Goal: Task Accomplishment & Management: Complete application form

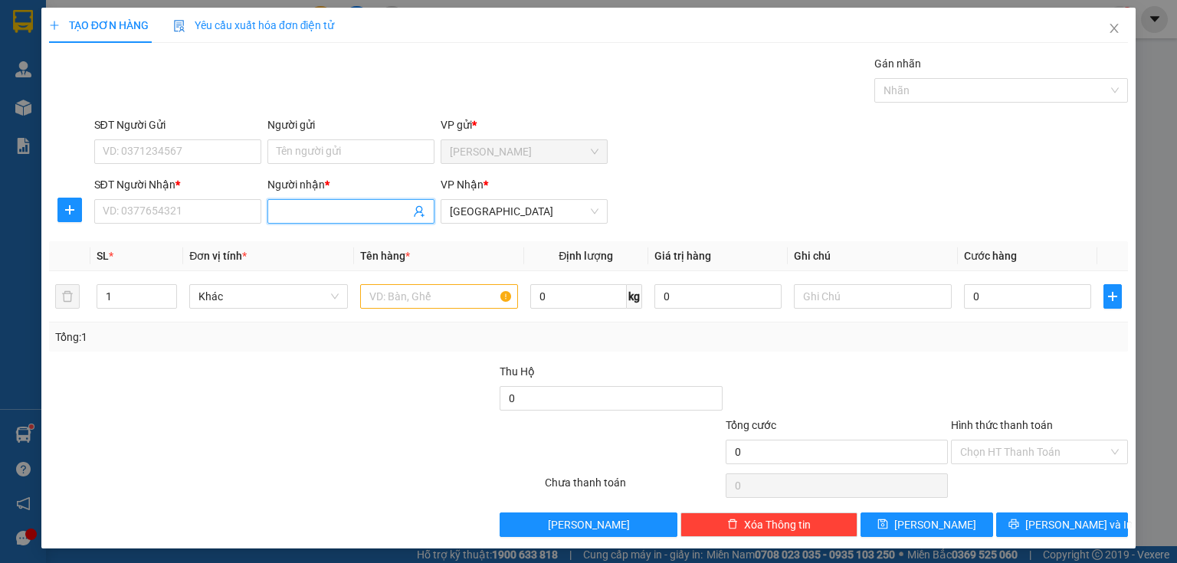
click at [288, 215] on input "Người nhận *" at bounding box center [343, 211] width 133 height 17
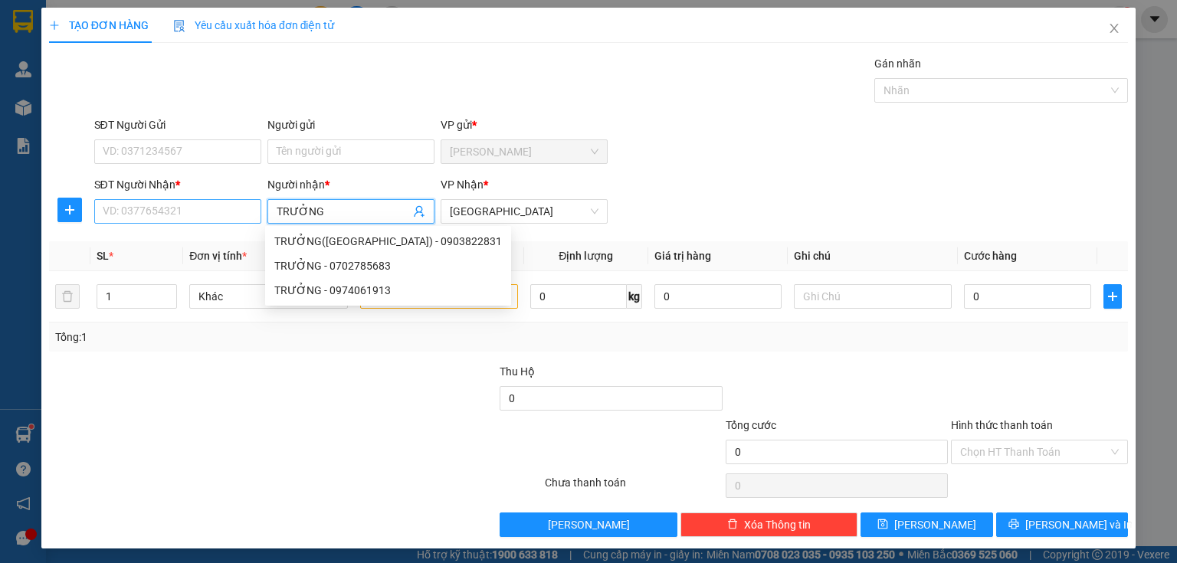
type input "TRƯỞNG"
click at [114, 218] on input "SĐT Người Nhận *" at bounding box center [177, 211] width 167 height 25
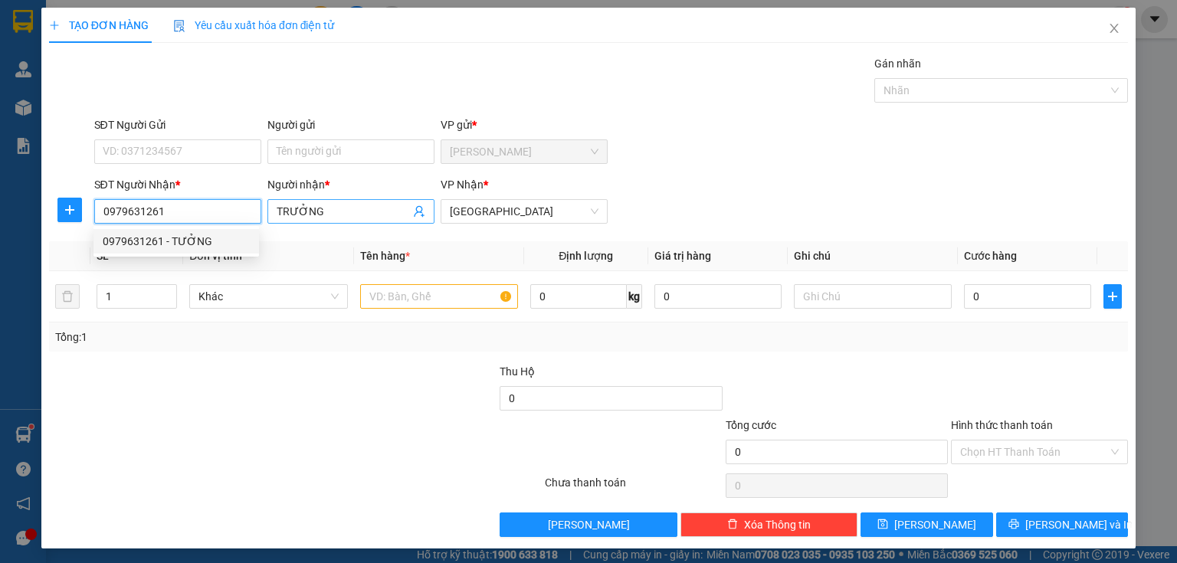
type input "0979631261"
click at [284, 209] on input "TRƯỞNG" at bounding box center [343, 211] width 133 height 17
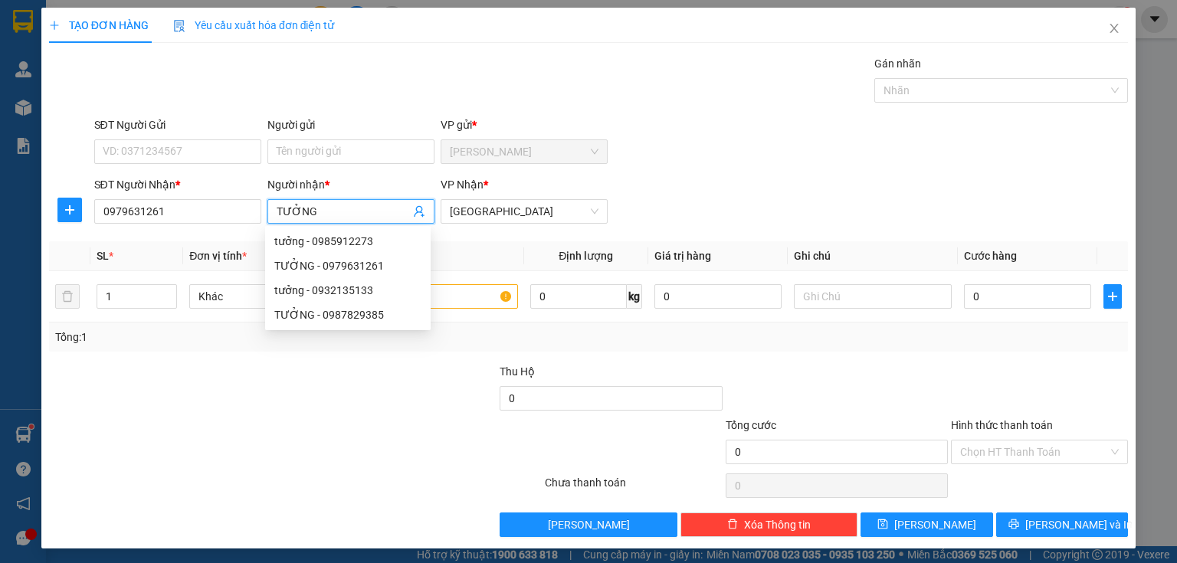
click at [336, 207] on input "TƯỞNG" at bounding box center [343, 211] width 133 height 17
type input "TƯỞNG"
click at [114, 292] on input "1" at bounding box center [136, 296] width 79 height 23
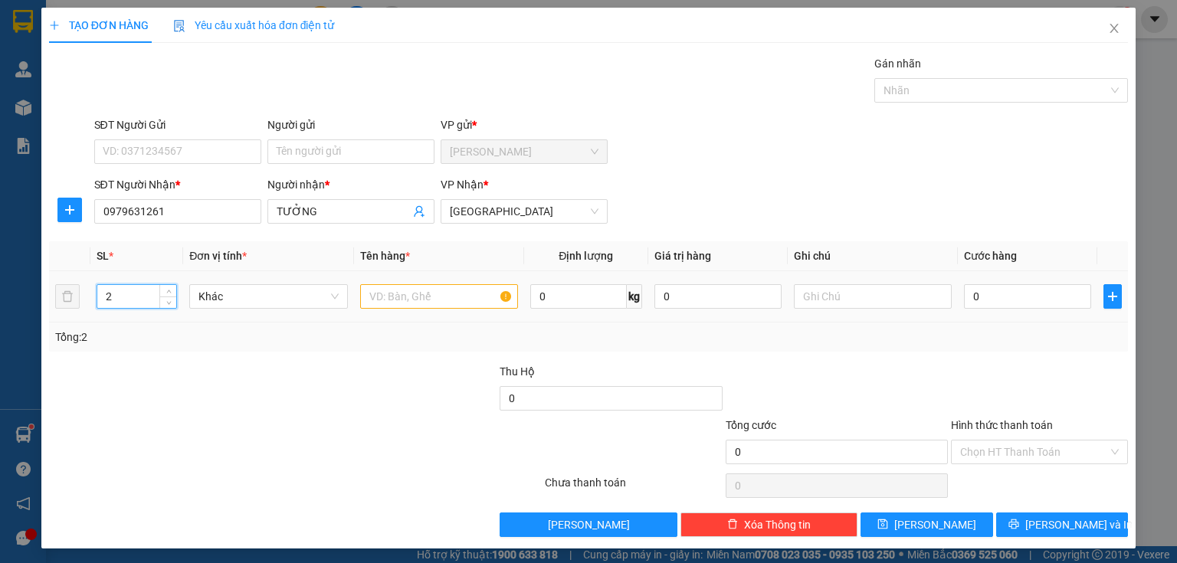
type input "2"
click at [386, 297] on input "text" at bounding box center [439, 296] width 158 height 25
type input "2"
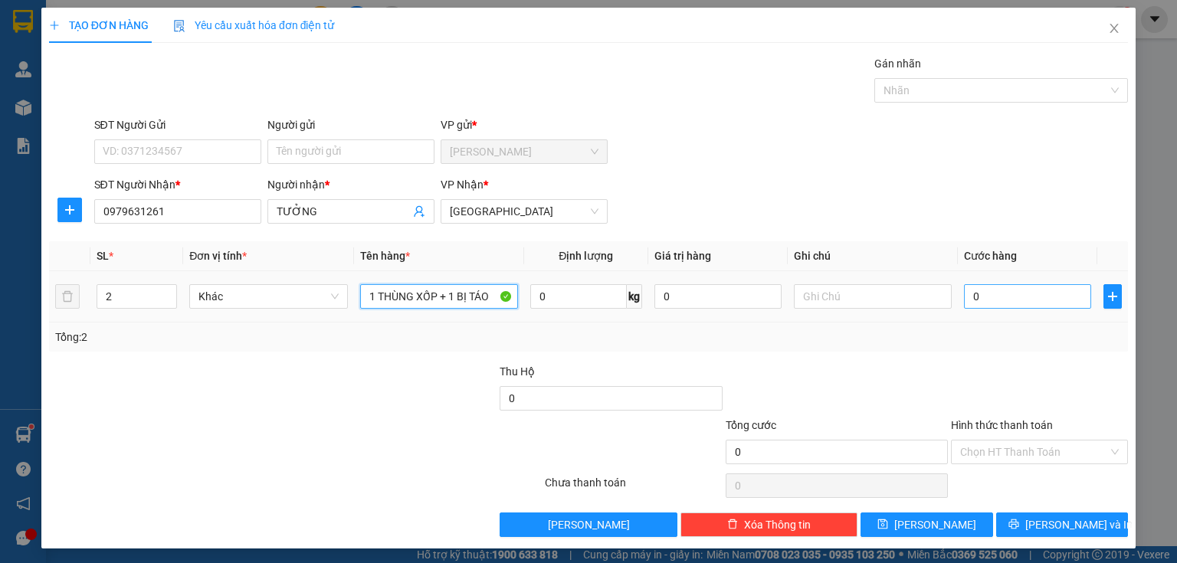
type input "1 THÙNG XỐP + 1 BỊ TÁO"
click at [985, 301] on input "0" at bounding box center [1027, 296] width 127 height 25
type input "6"
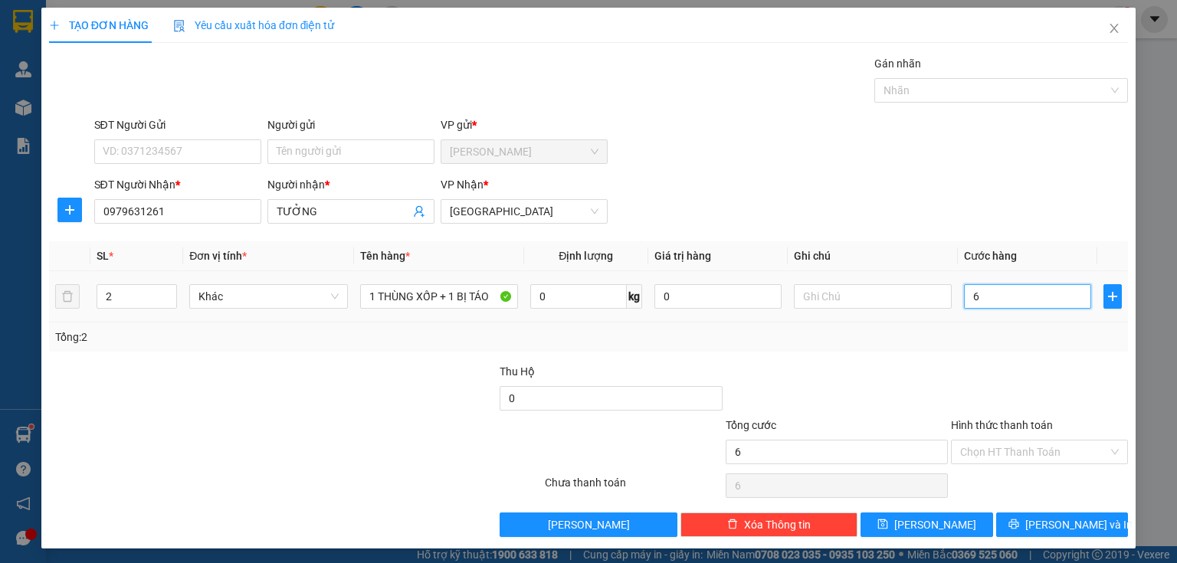
type input "60"
type input "600"
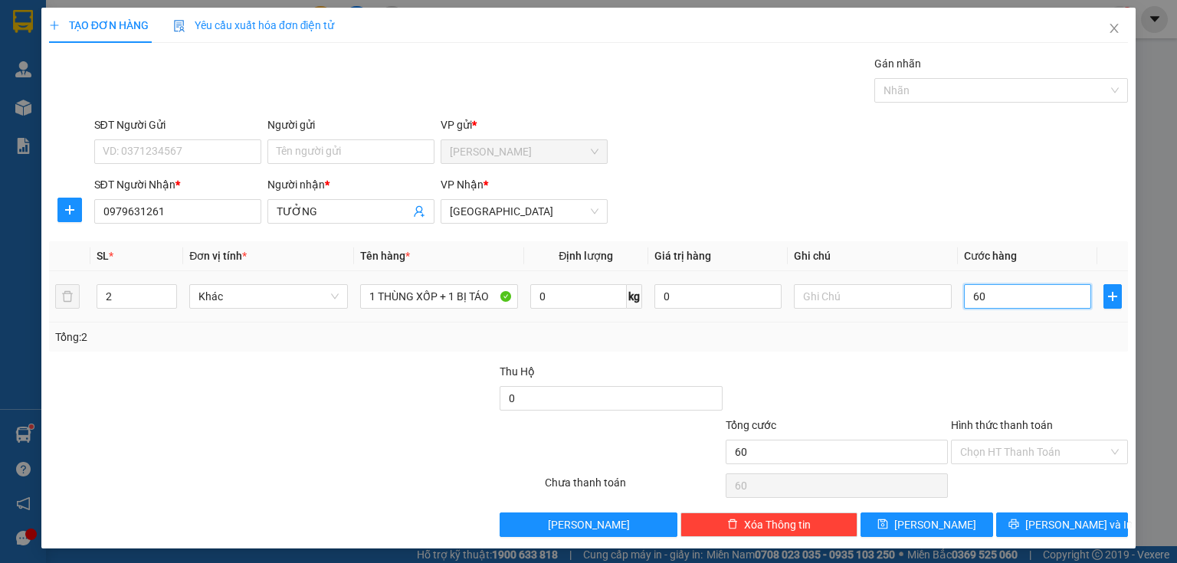
type input "600"
type input "6.000"
type input "60.000"
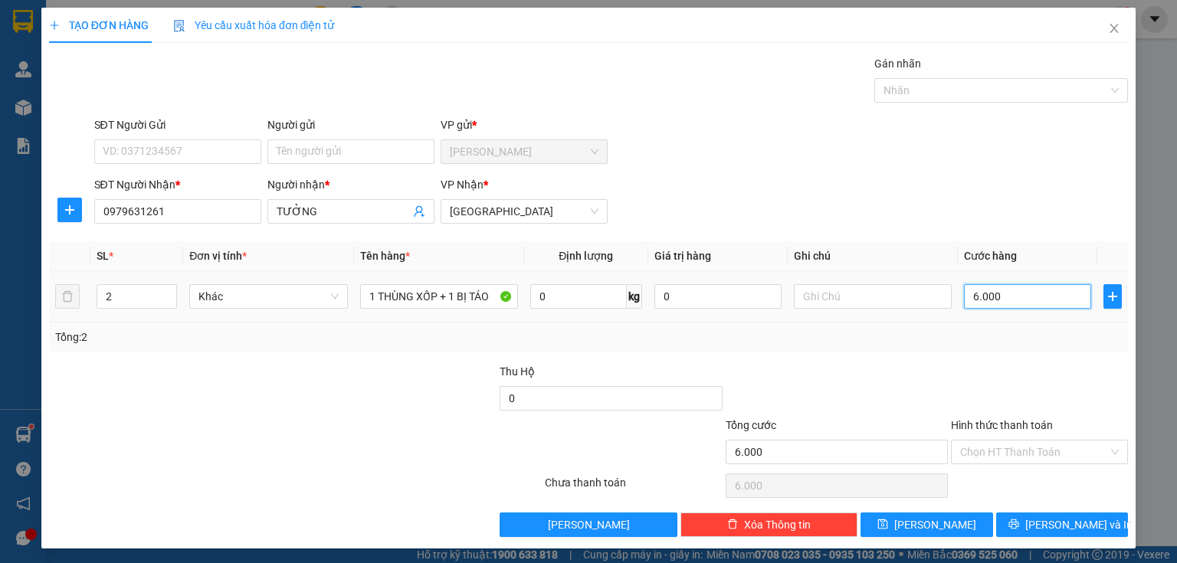
type input "60.000"
click at [963, 449] on input "Hình thức thanh toán" at bounding box center [1035, 452] width 148 height 23
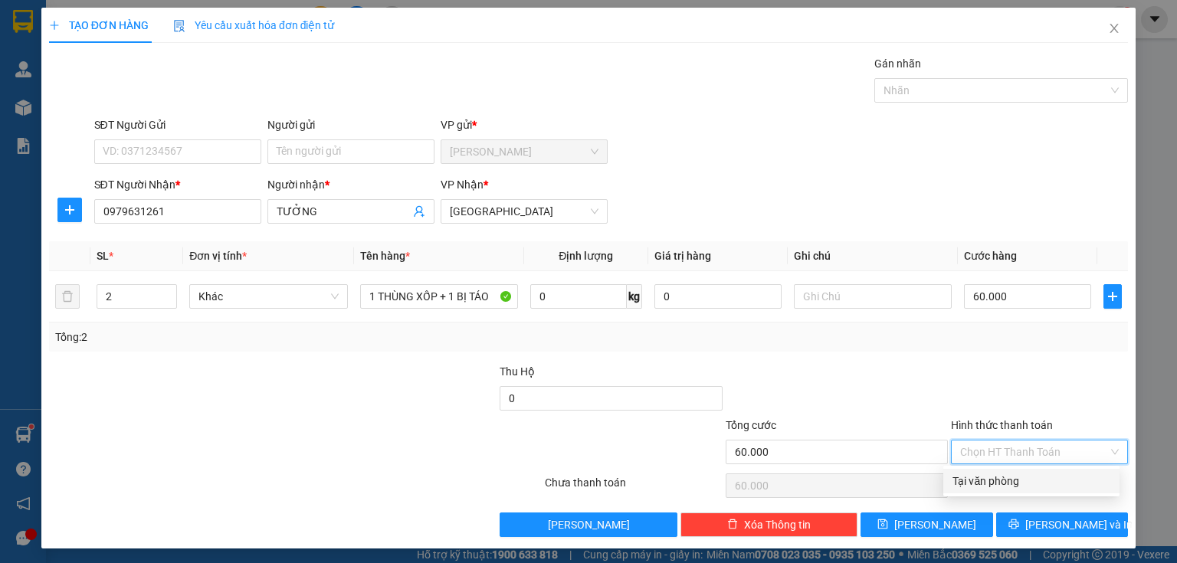
click at [988, 483] on div "Tại văn phòng" at bounding box center [1032, 481] width 158 height 17
type input "0"
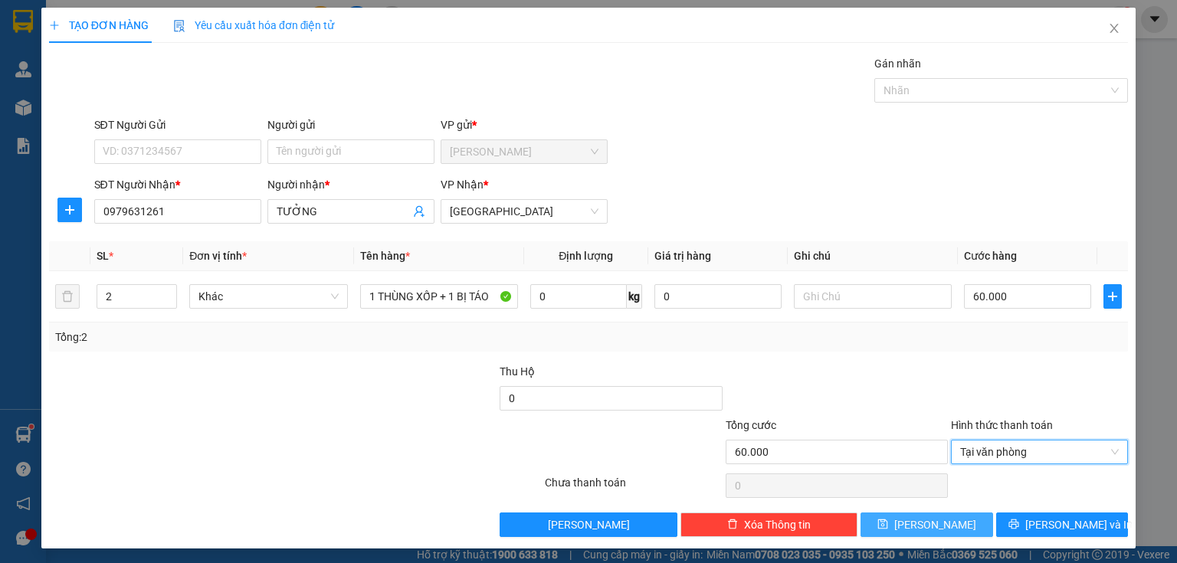
click at [944, 530] on button "[PERSON_NAME]" at bounding box center [927, 525] width 133 height 25
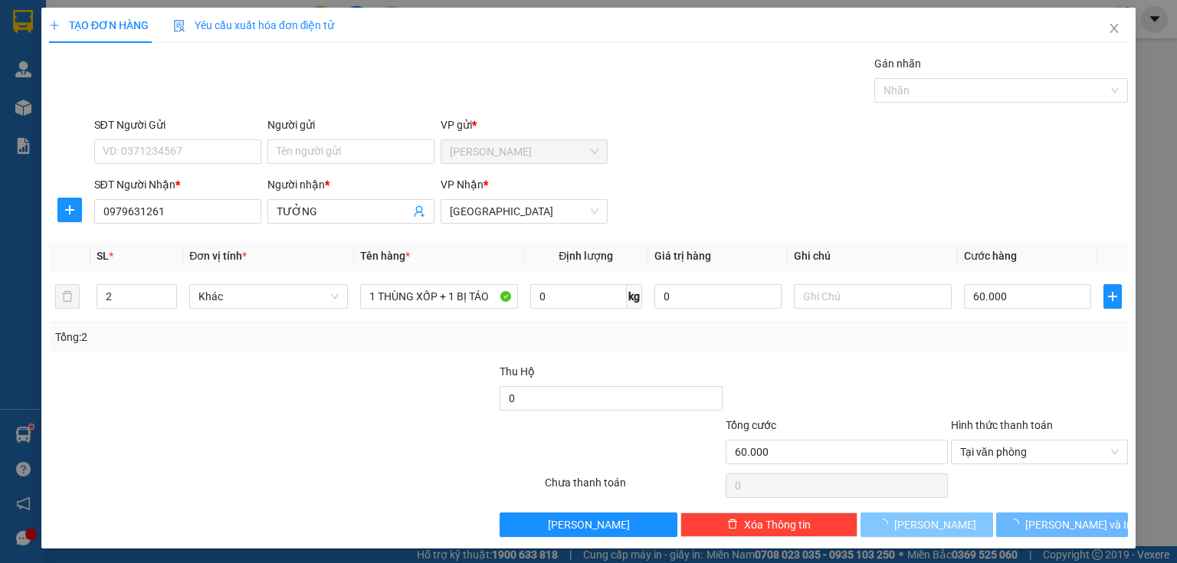
type input "1"
type input "0"
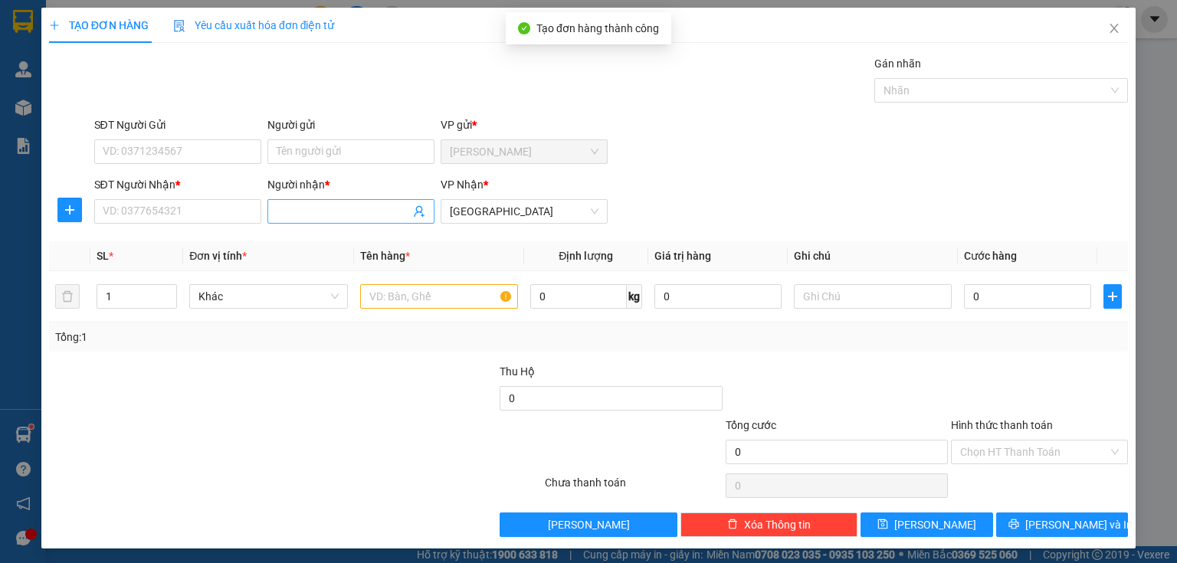
click at [293, 211] on input "Người nhận *" at bounding box center [343, 211] width 133 height 17
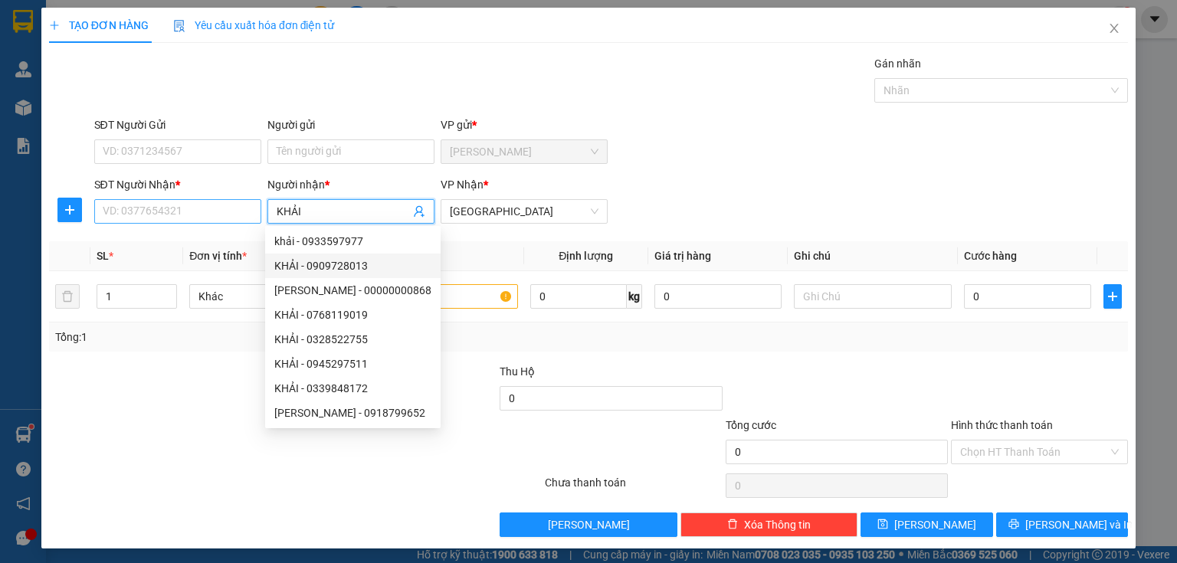
type input "KHẢI"
click at [165, 217] on input "SĐT Người Nhận *" at bounding box center [177, 211] width 167 height 25
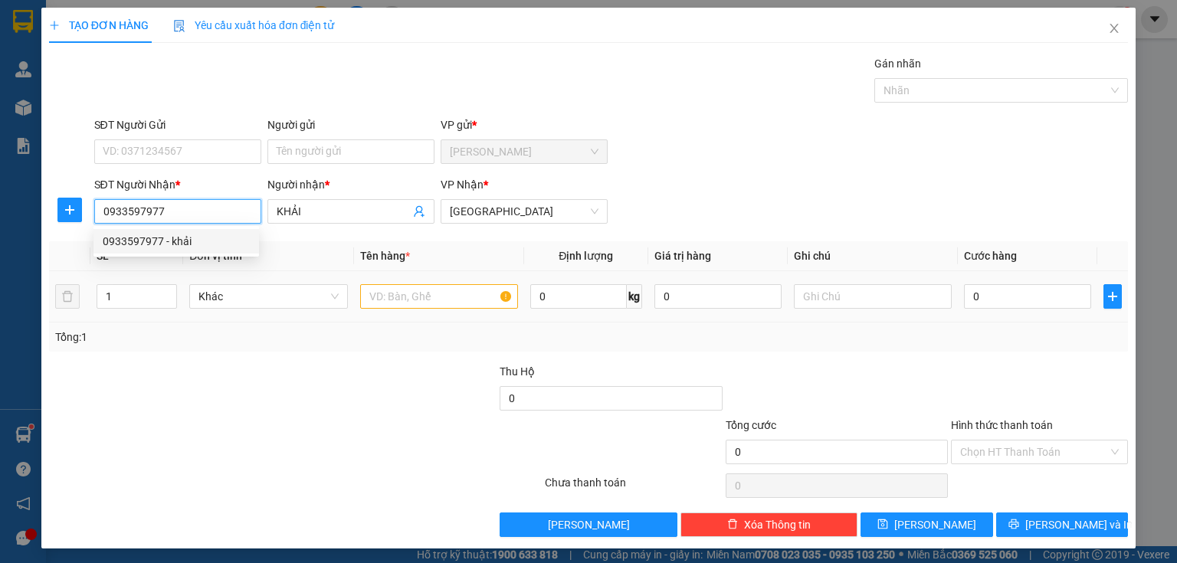
type input "0933597977"
click at [371, 297] on input "text" at bounding box center [439, 296] width 158 height 25
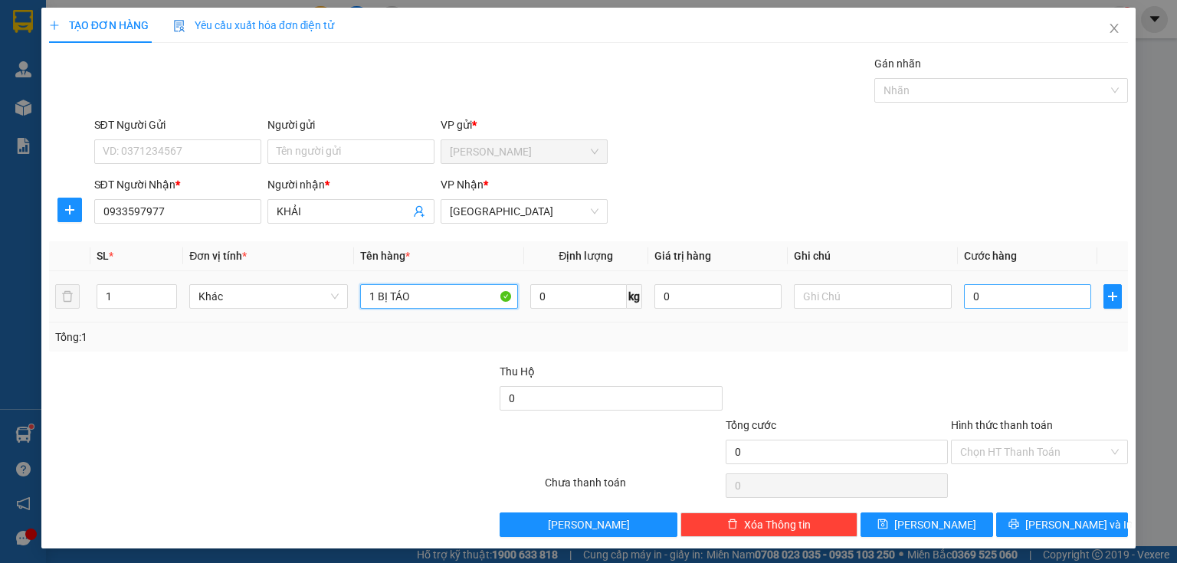
type input "1 BỊ TÁO"
click at [983, 301] on input "0" at bounding box center [1027, 296] width 127 height 25
type input "3"
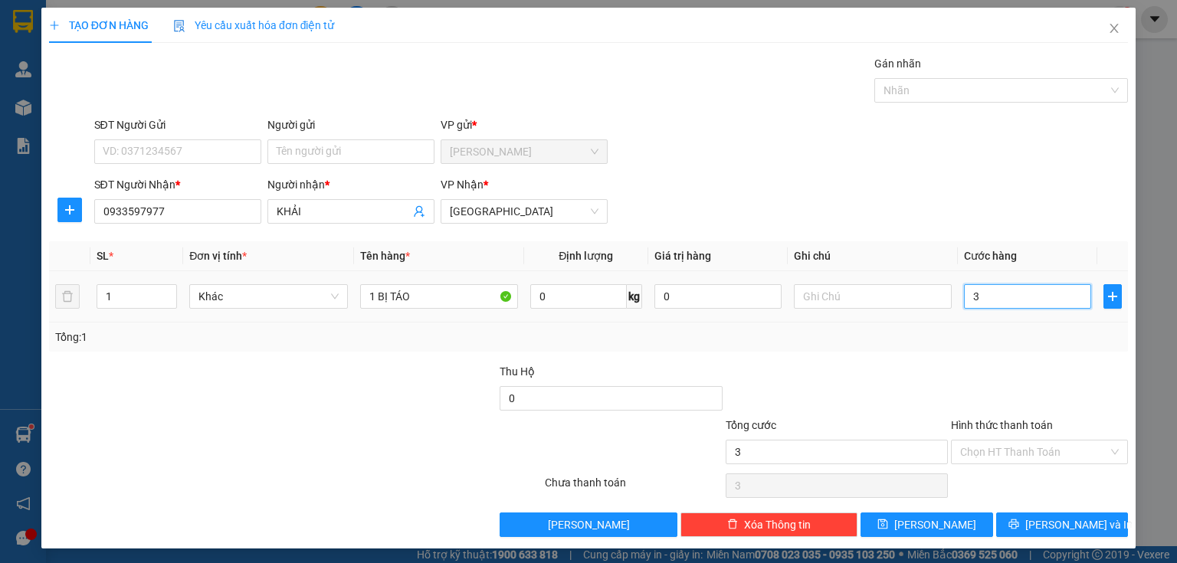
type input "30"
type input "300"
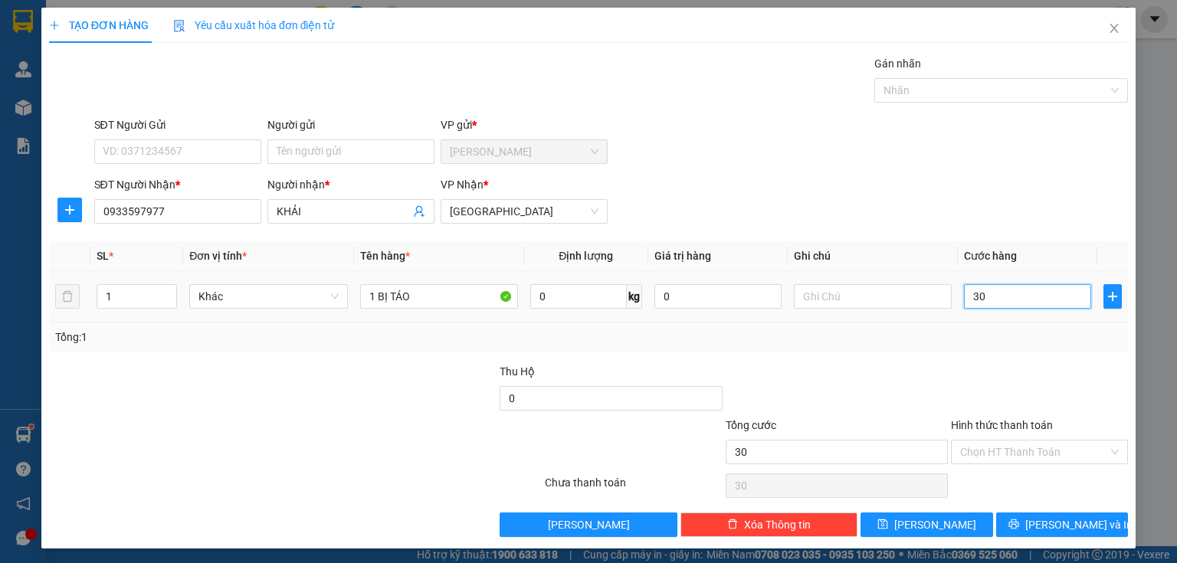
type input "300"
type input "3.000"
type input "30.000"
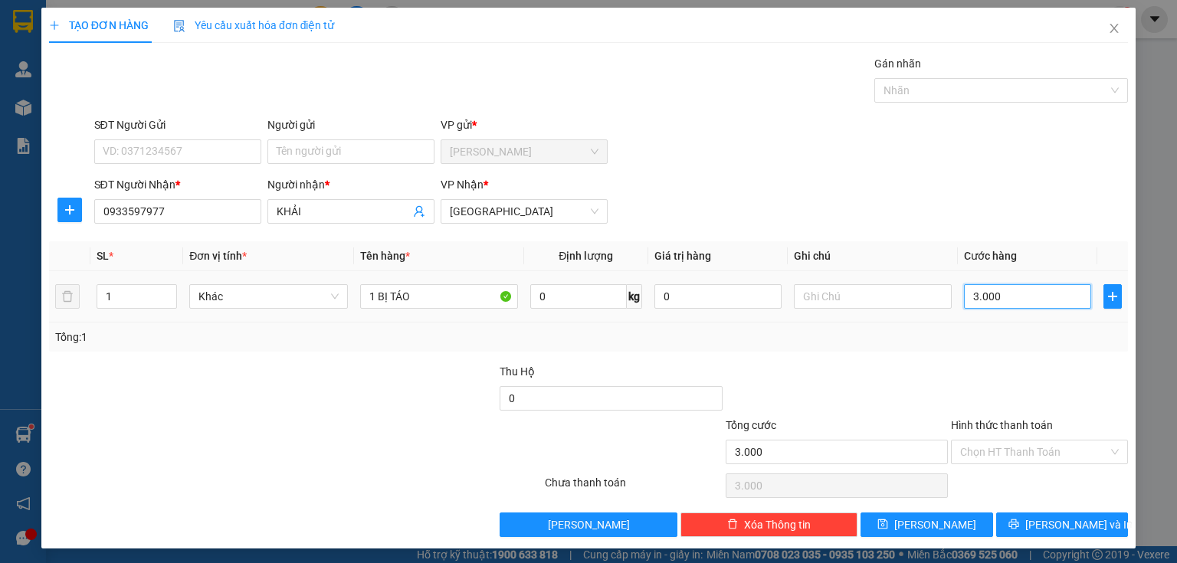
type input "30.000"
click at [961, 454] on input "Hình thức thanh toán" at bounding box center [1035, 452] width 148 height 23
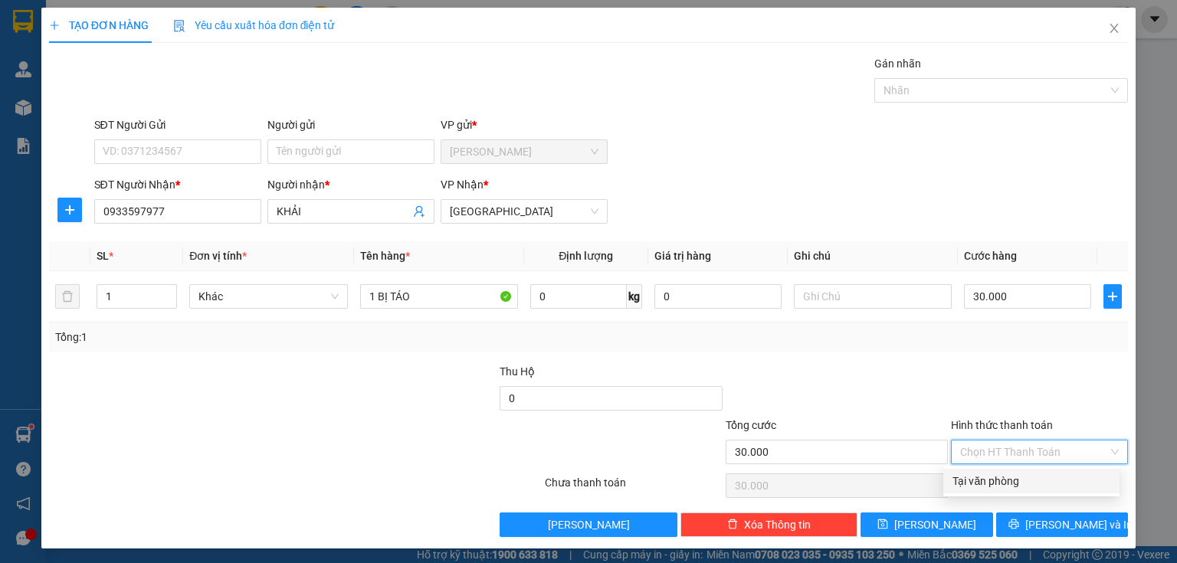
click at [964, 478] on div "Tại văn phòng" at bounding box center [1032, 481] width 158 height 17
type input "0"
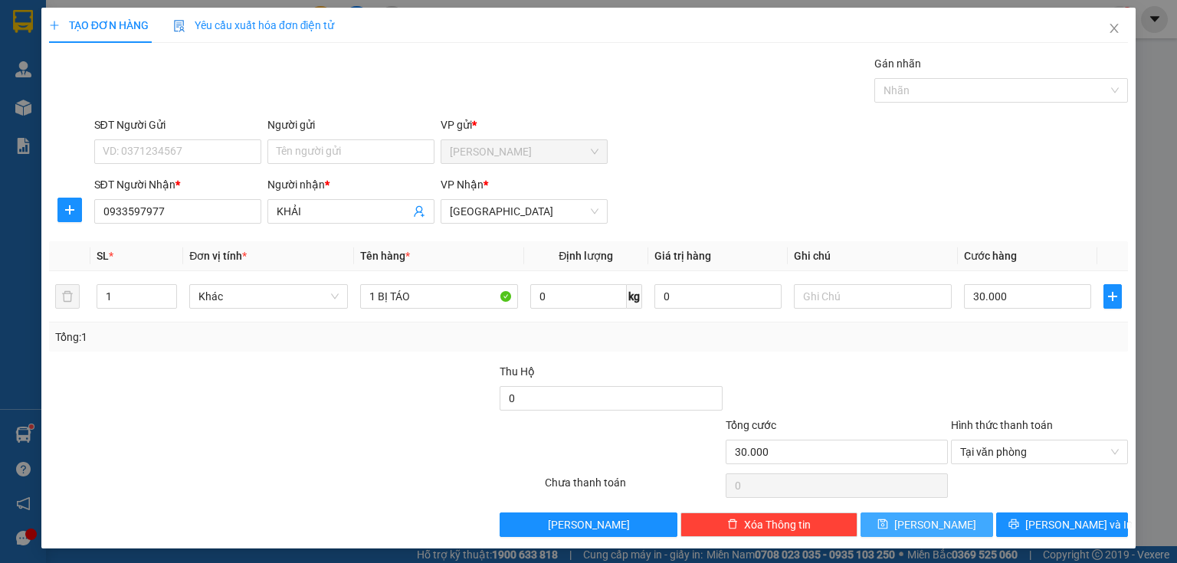
click at [915, 520] on button "[PERSON_NAME]" at bounding box center [927, 525] width 133 height 25
type input "0"
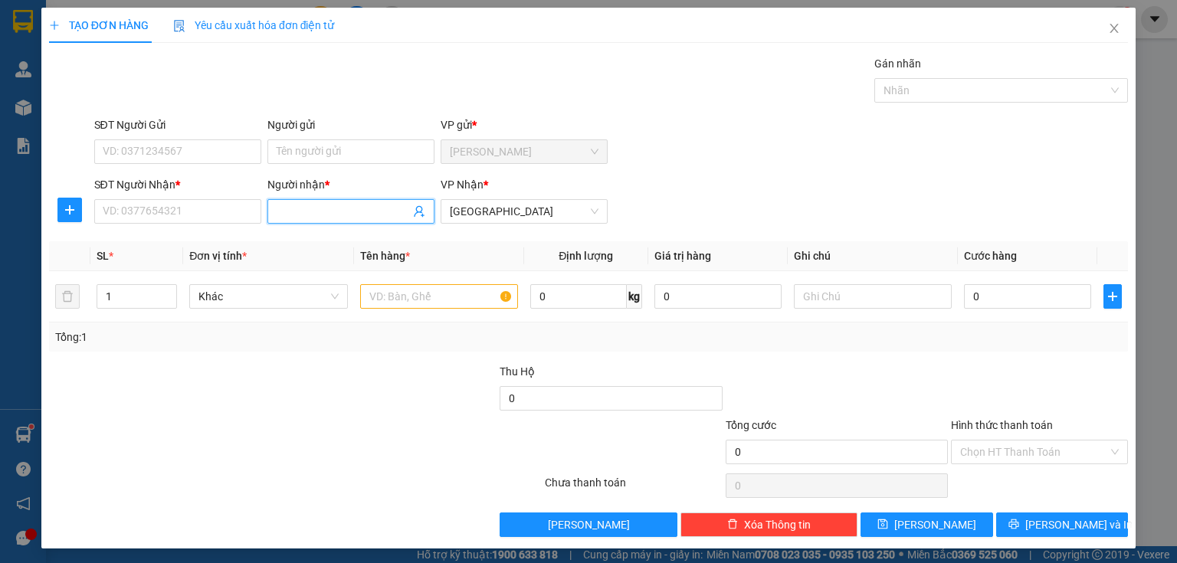
click at [279, 213] on input "Người nhận *" at bounding box center [343, 211] width 133 height 17
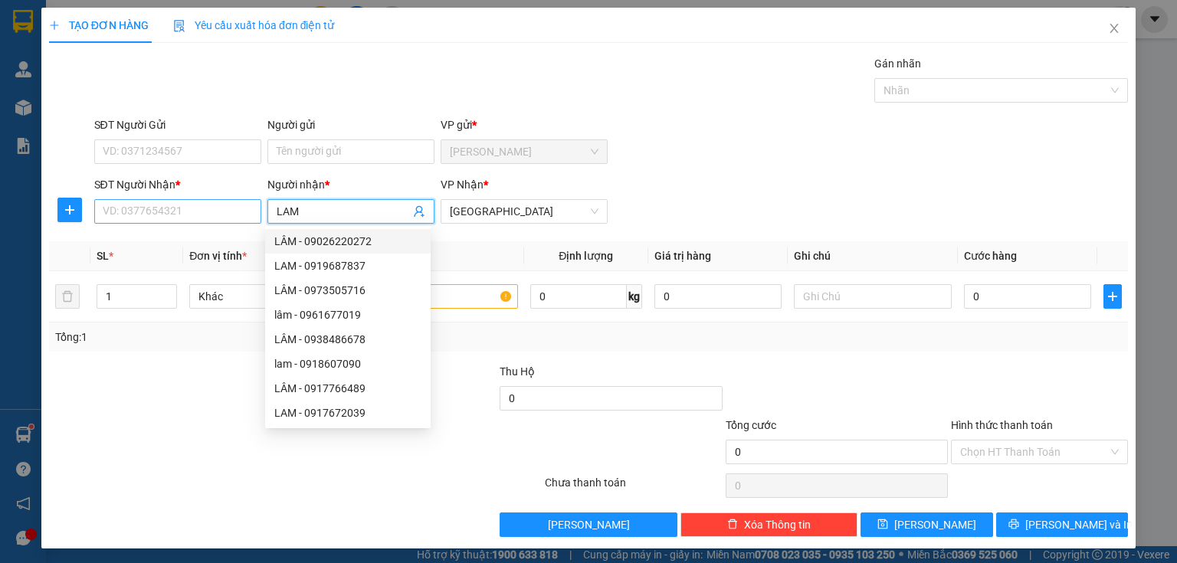
type input "LAM"
click at [148, 215] on input "SĐT Người Nhận *" at bounding box center [177, 211] width 167 height 25
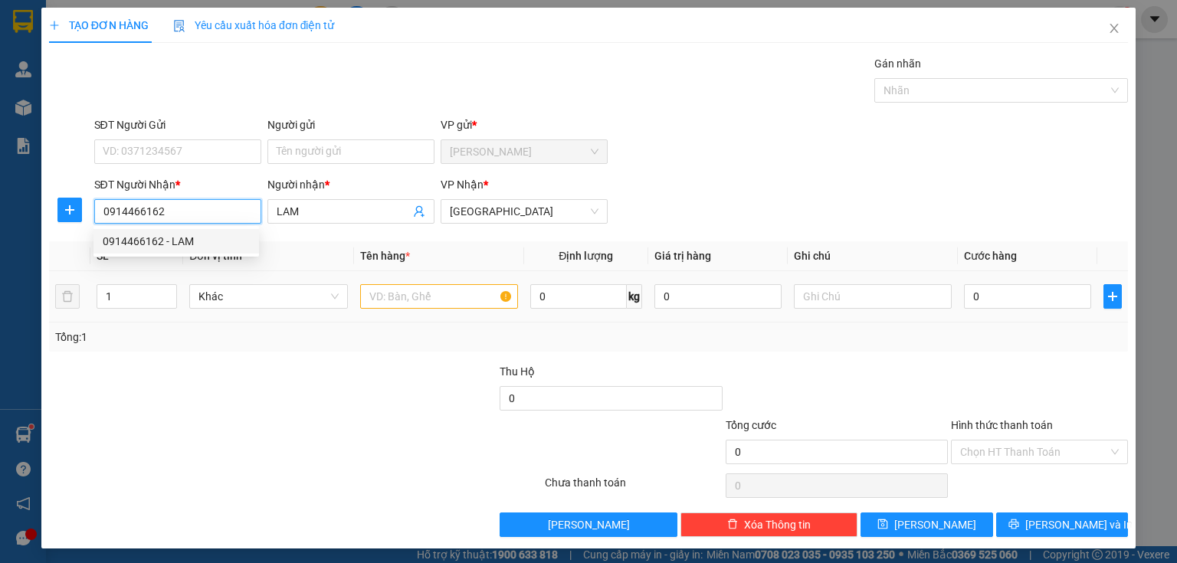
type input "0914466162"
click at [370, 301] on input "text" at bounding box center [439, 296] width 158 height 25
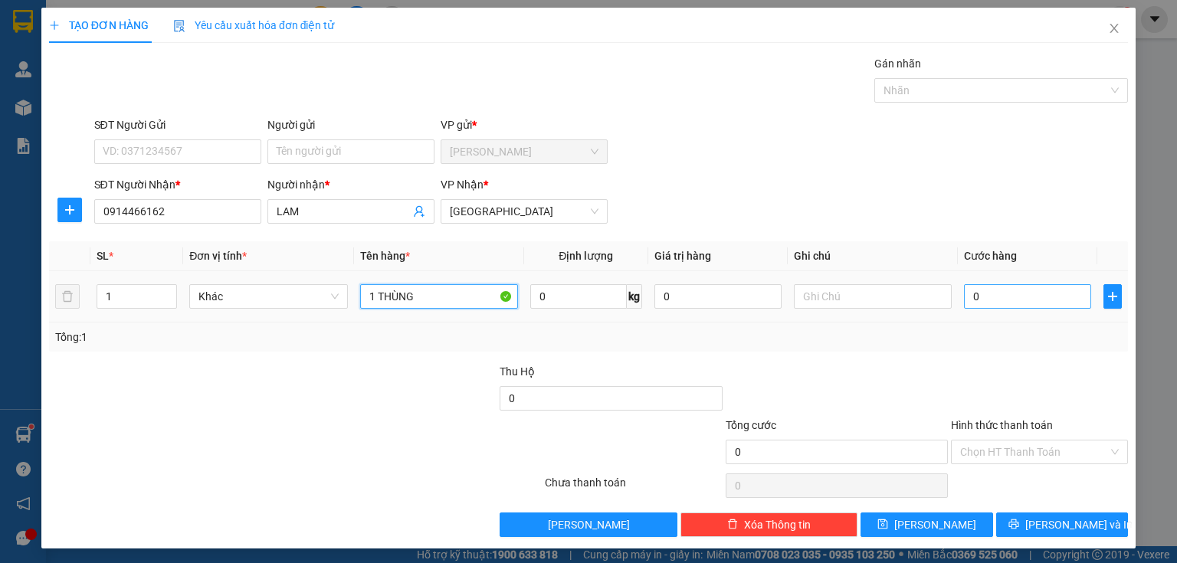
type input "1 THÙNG"
click at [984, 301] on input "0" at bounding box center [1027, 296] width 127 height 25
type input "3"
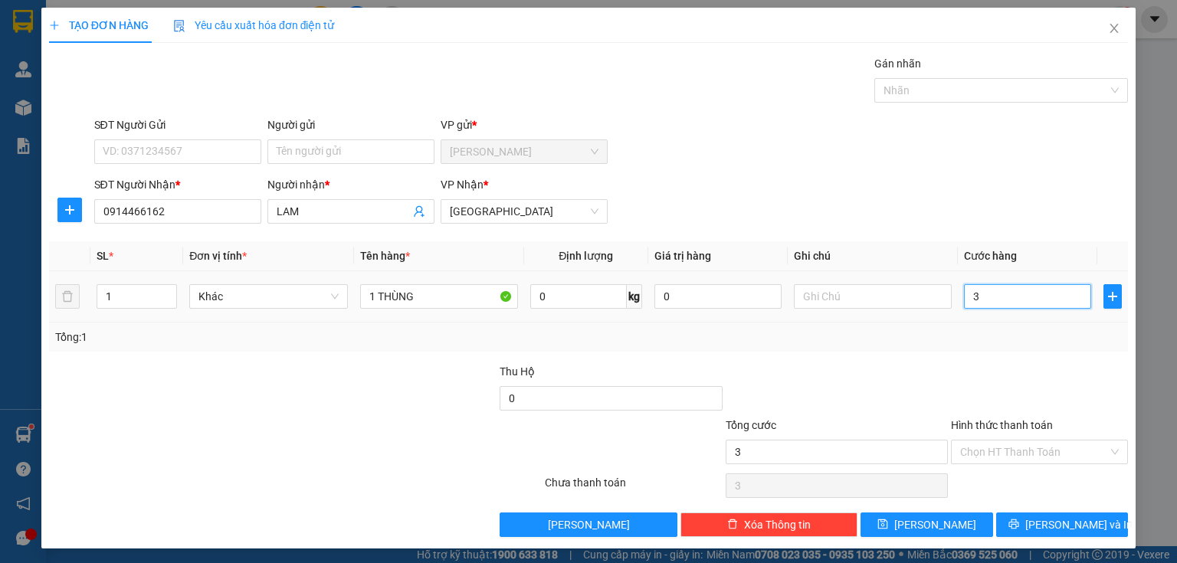
type input "30"
type input "300"
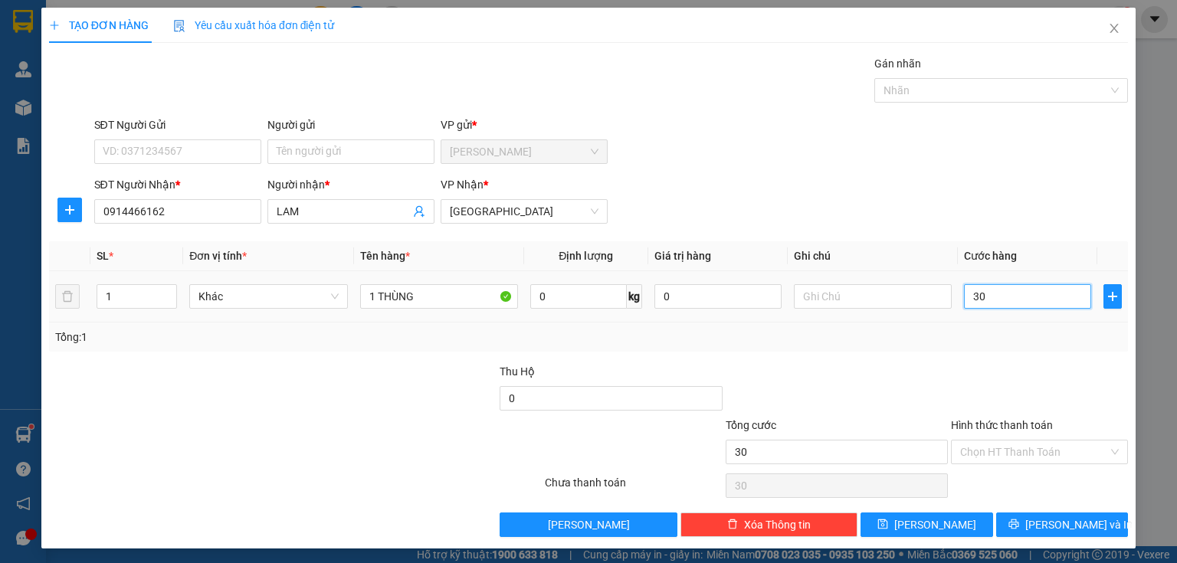
type input "300"
type input "3.000"
type input "30.000"
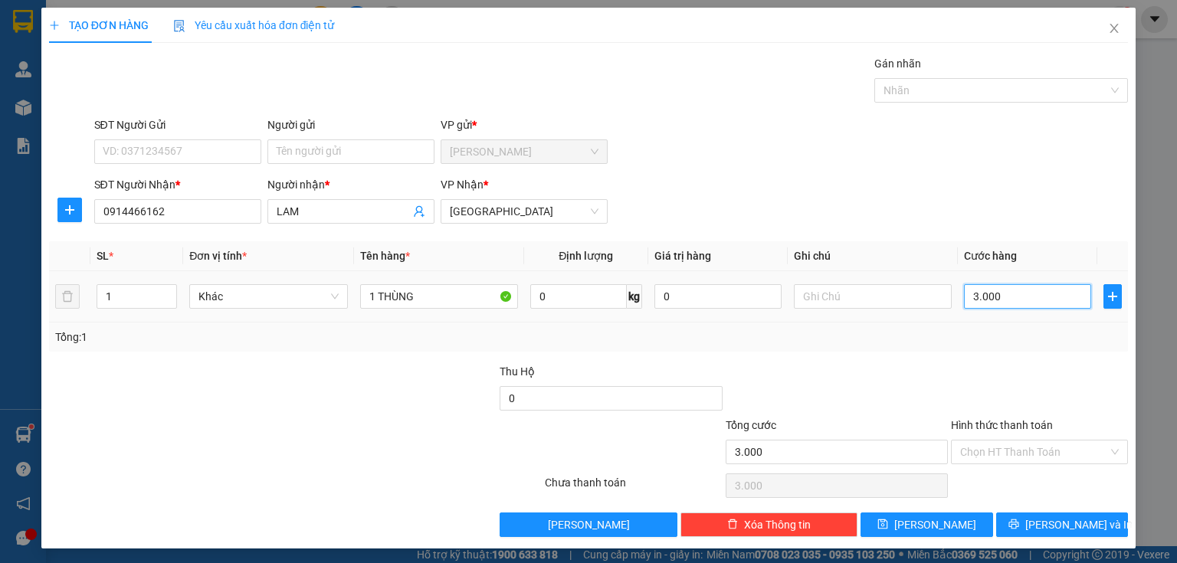
type input "30.000"
click at [975, 449] on input "Hình thức thanh toán" at bounding box center [1035, 452] width 148 height 23
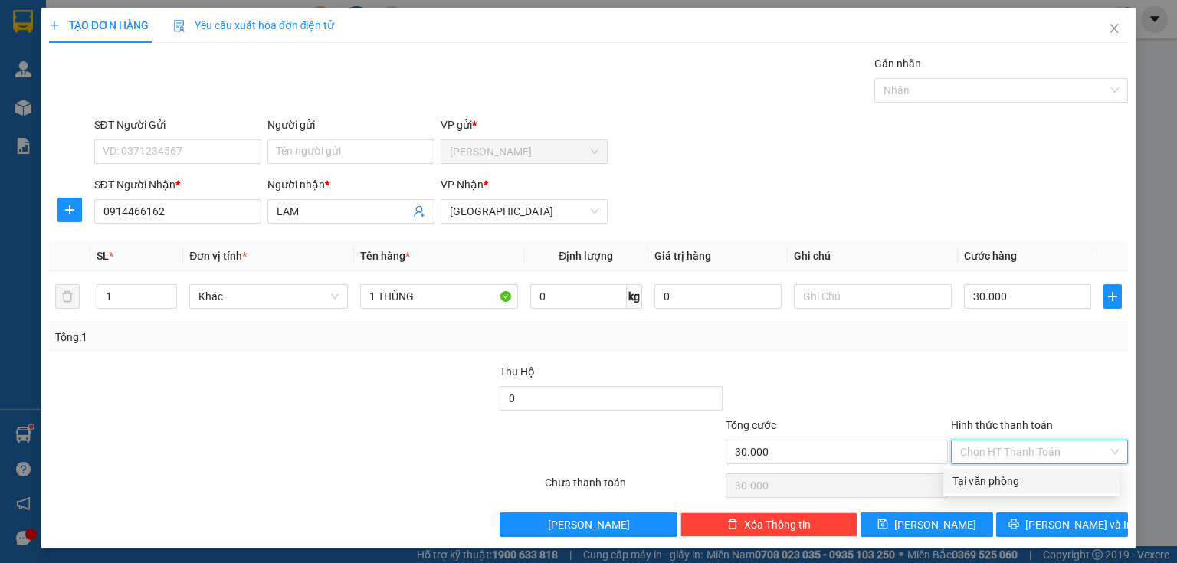
click at [963, 481] on div "Tại văn phòng" at bounding box center [1032, 481] width 158 height 17
type input "0"
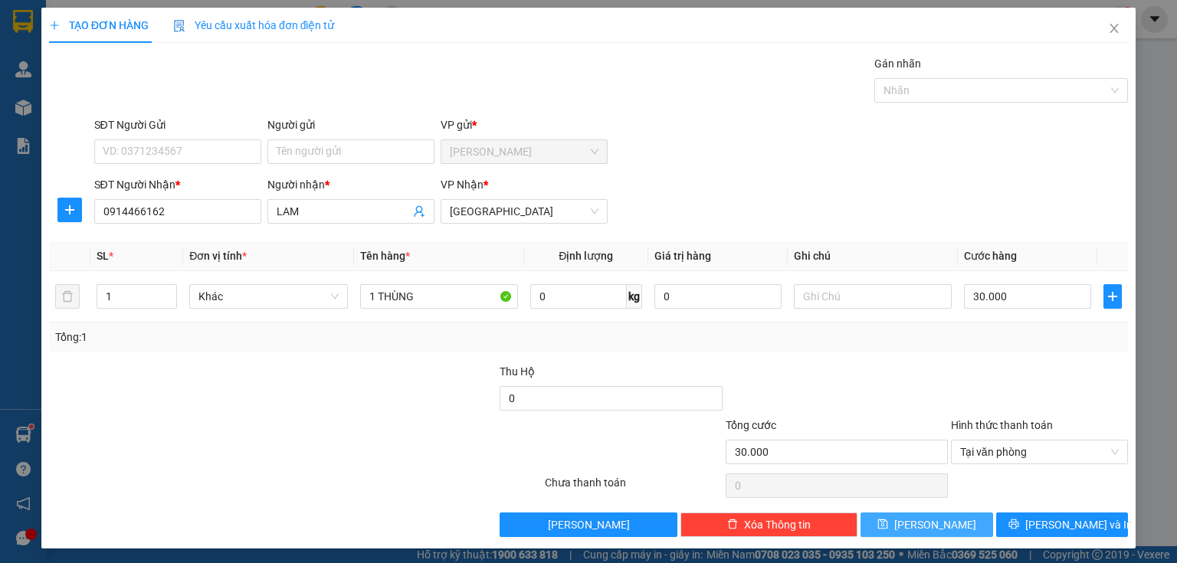
click at [922, 527] on span "[PERSON_NAME]" at bounding box center [936, 525] width 82 height 17
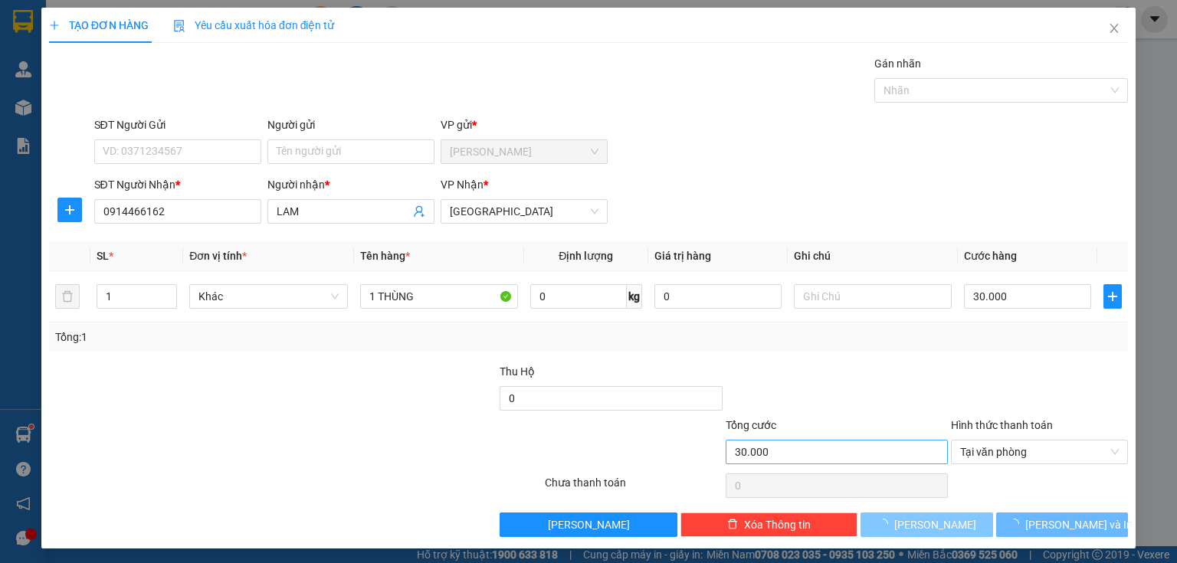
type input "0"
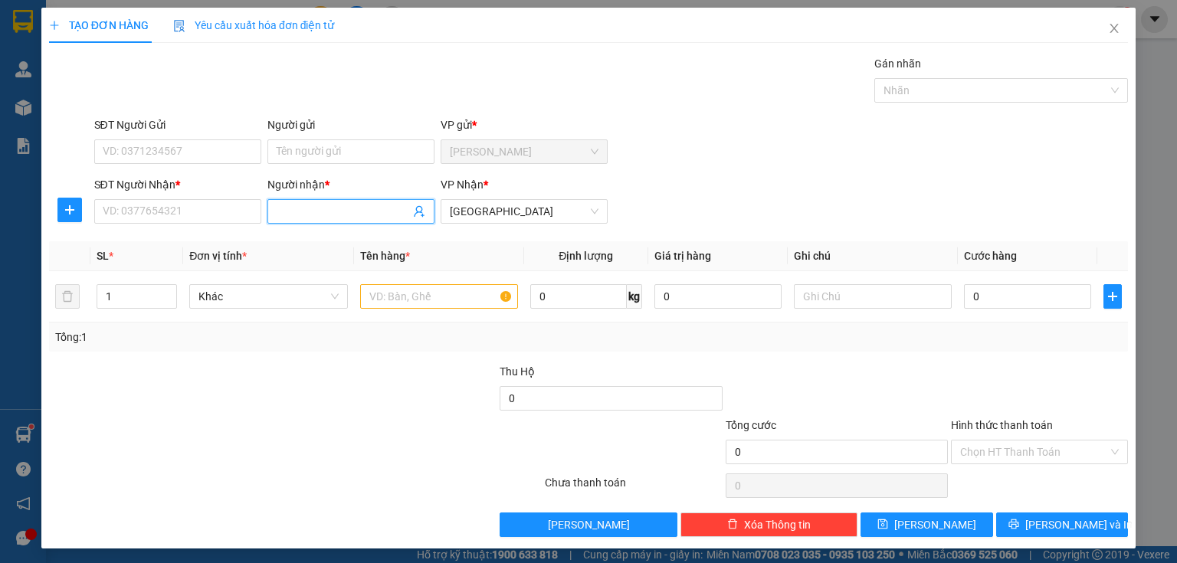
click at [287, 206] on input "Người nhận *" at bounding box center [343, 211] width 133 height 17
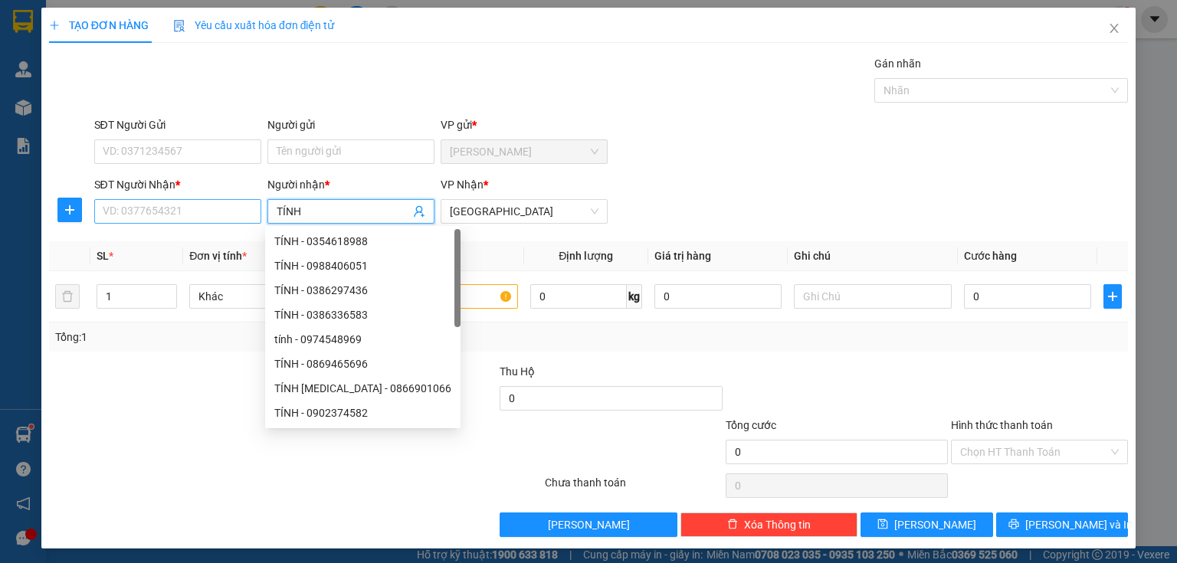
type input "TÍNH"
click at [155, 215] on input "SĐT Người Nhận *" at bounding box center [177, 211] width 167 height 25
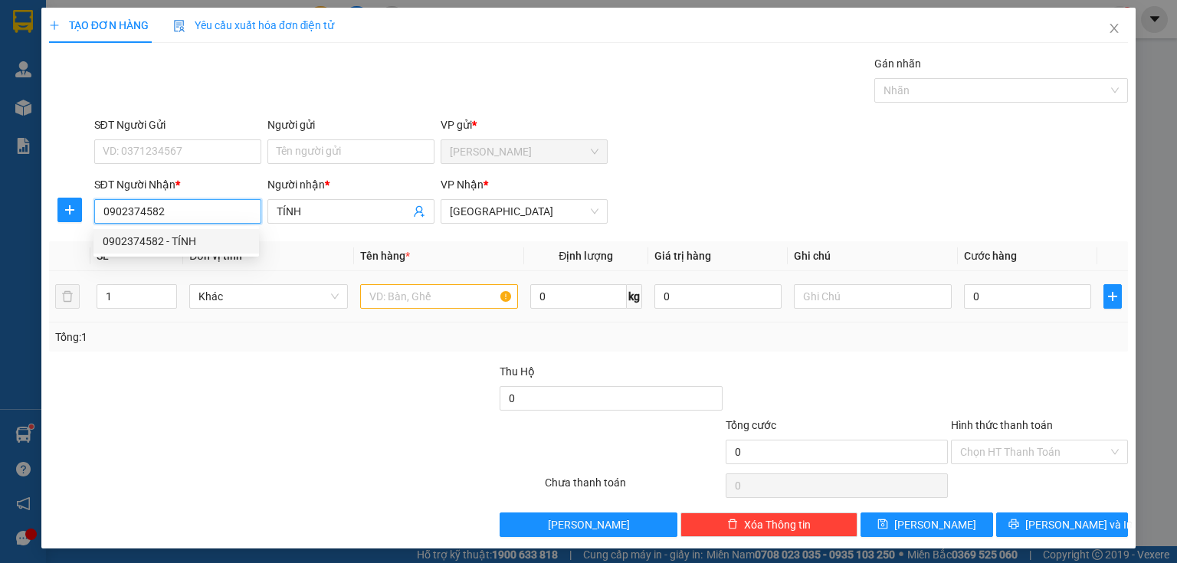
type input "0902374582"
click at [361, 297] on input "text" at bounding box center [439, 296] width 158 height 25
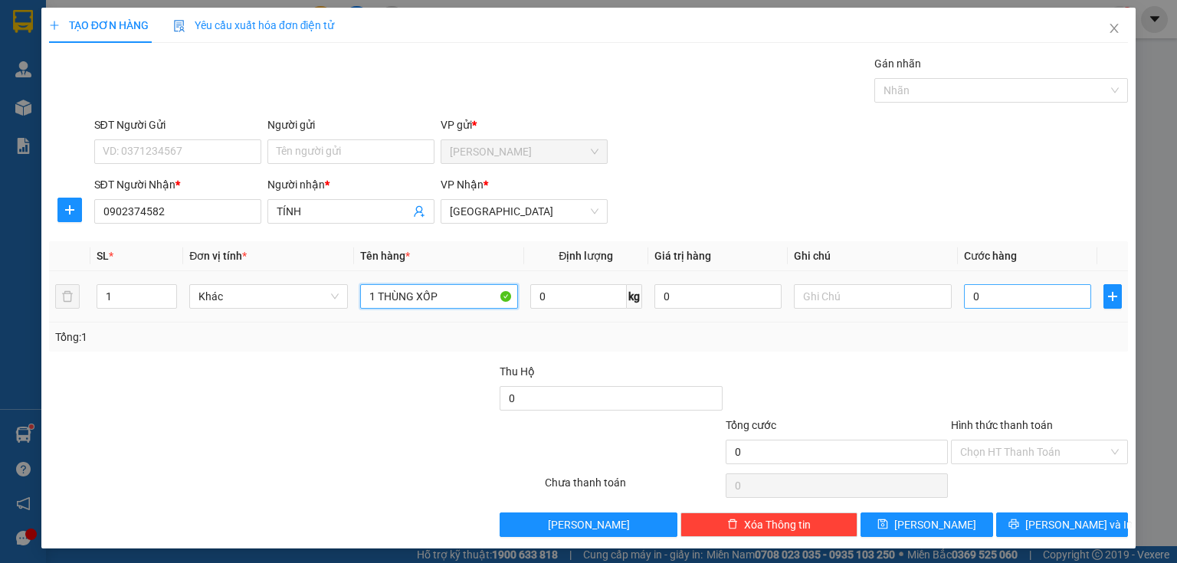
type input "1 THÙNG XỐP"
click at [990, 297] on input "0" at bounding box center [1027, 296] width 127 height 25
type input "5"
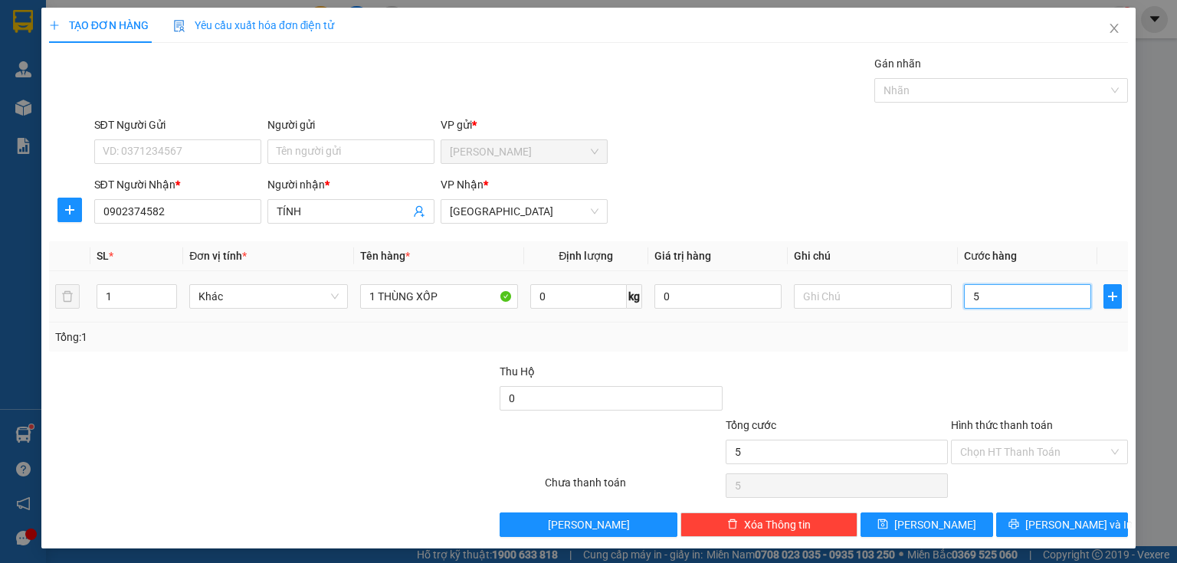
type input "50"
type input "500"
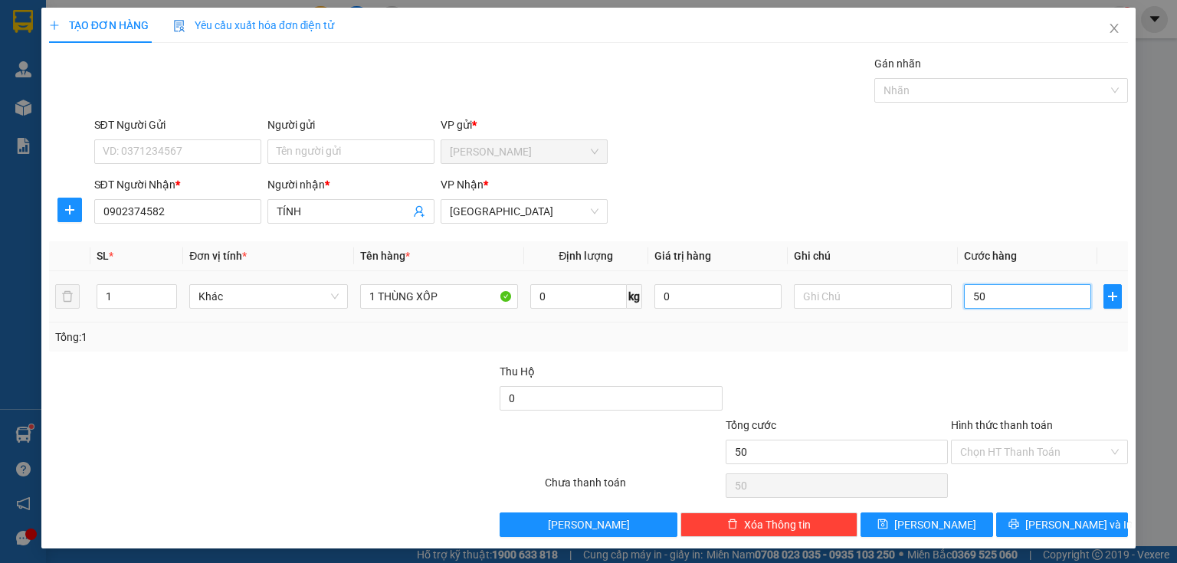
type input "500"
type input "5.000"
type input "50.000"
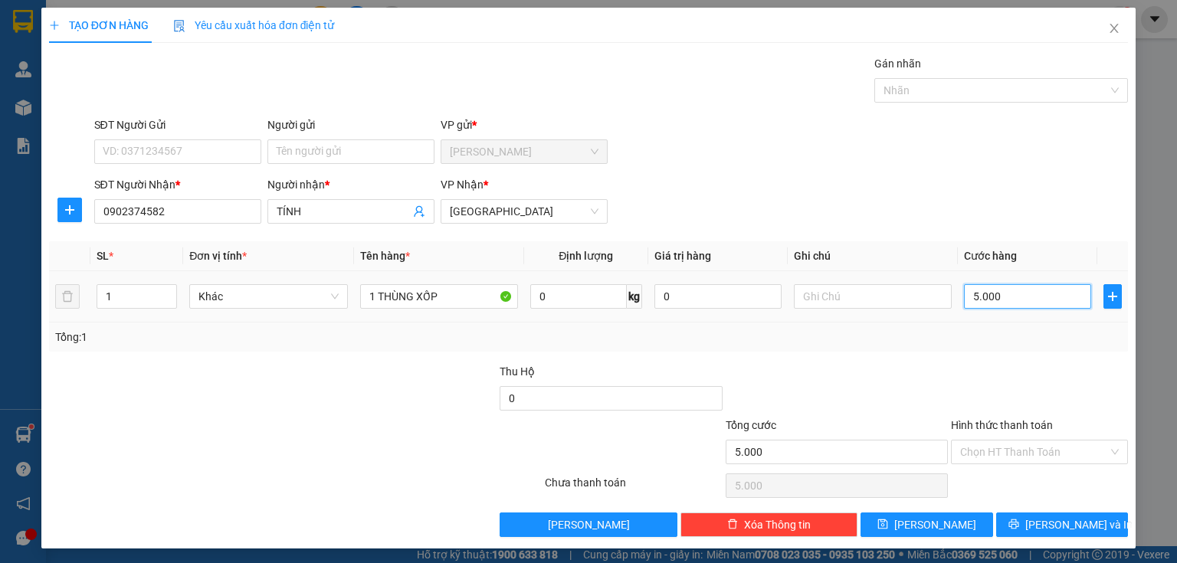
type input "50.000"
click at [914, 524] on button "[PERSON_NAME]" at bounding box center [927, 525] width 133 height 25
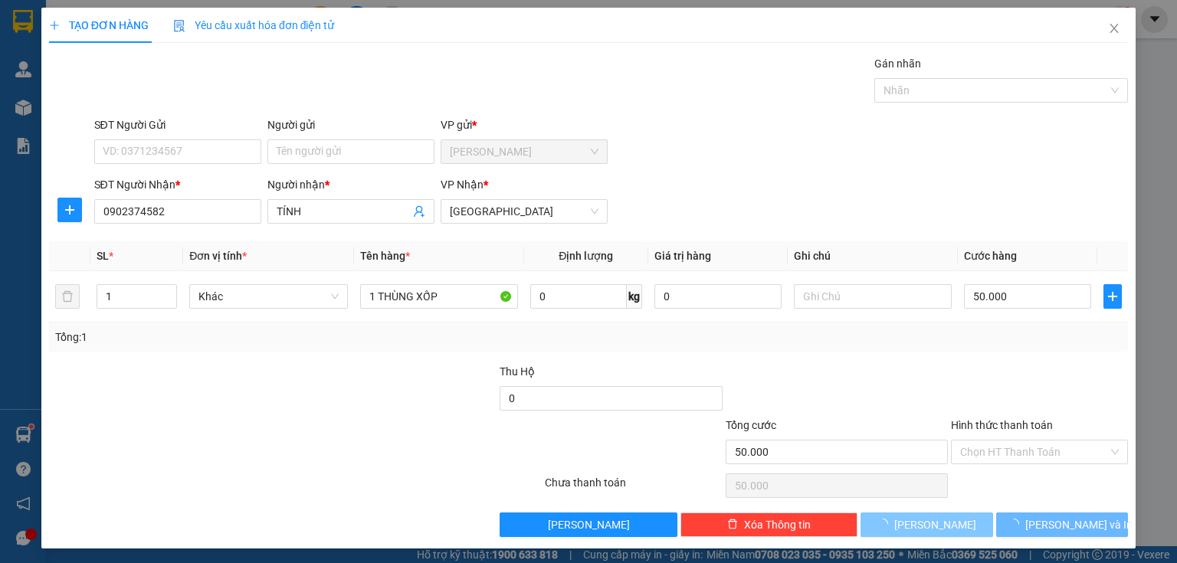
type input "0"
